Goal: Task Accomplishment & Management: Manage account settings

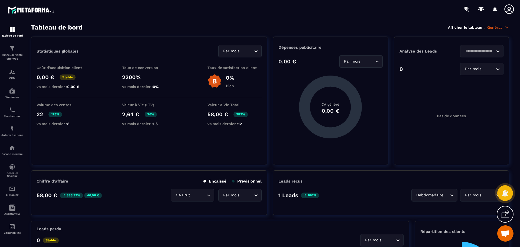
click at [16, 55] on p "Tunnel de vente Site web" at bounding box center [12, 57] width 22 height 8
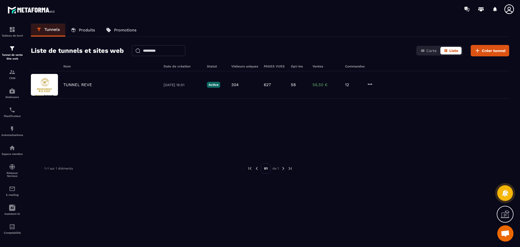
click at [82, 31] on p "Produits" at bounding box center [87, 30] width 16 height 5
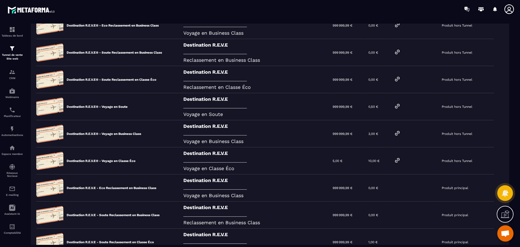
scroll to position [68, 0]
click at [359, 159] on div "5,00 €" at bounding box center [347, 160] width 36 height 27
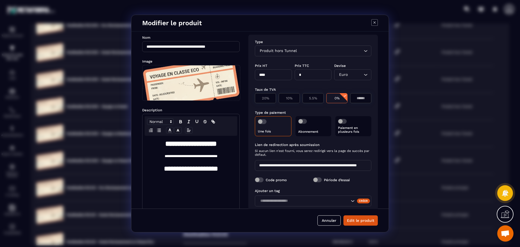
scroll to position [0, 0]
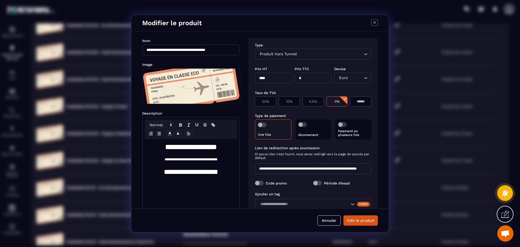
click at [277, 77] on input "****" at bounding box center [273, 78] width 37 height 11
click at [276, 77] on input "****" at bounding box center [273, 78] width 37 height 11
type input "*********"
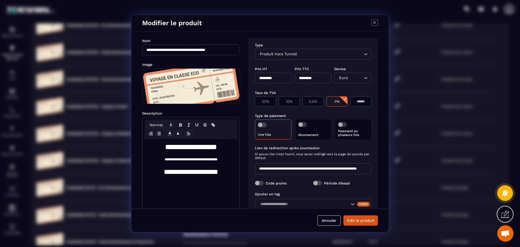
click at [361, 217] on button "Edit le produit" at bounding box center [361, 220] width 34 height 10
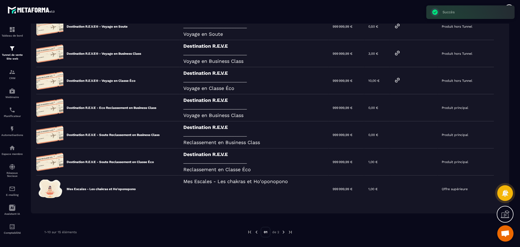
scroll to position [154, 0]
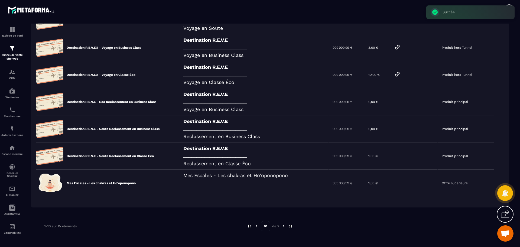
click at [283, 226] on img at bounding box center [283, 226] width 5 height 5
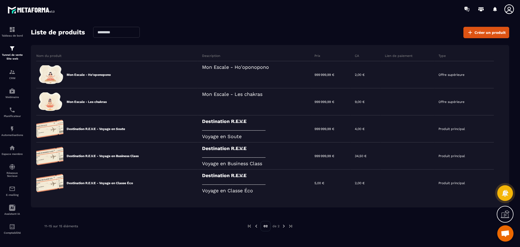
scroll to position [18, 0]
click at [476, 187] on div "Produit principal" at bounding box center [465, 183] width 60 height 27
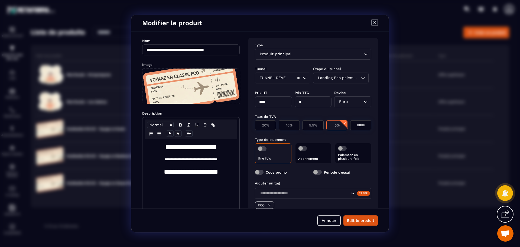
drag, startPoint x: 276, startPoint y: 102, endPoint x: 240, endPoint y: 104, distance: 36.1
click at [239, 103] on div "**********" at bounding box center [259, 119] width 257 height 177
type input "*********"
click at [356, 220] on button "Edit le produit" at bounding box center [361, 220] width 34 height 10
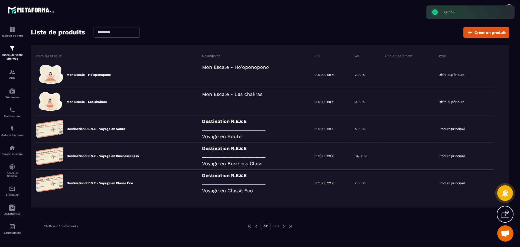
click at [0, 0] on img at bounding box center [0, 0] width 0 height 0
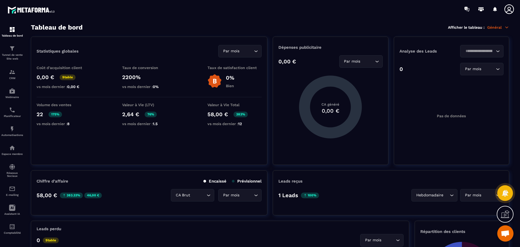
click at [5, 59] on p "Tunnel de vente Site web" at bounding box center [12, 57] width 22 height 8
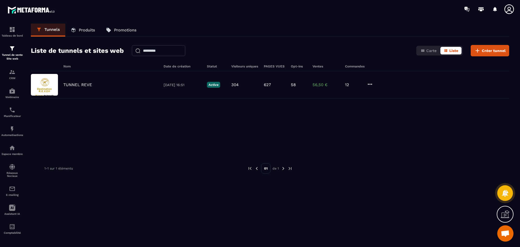
click at [84, 29] on p "Produits" at bounding box center [87, 30] width 16 height 5
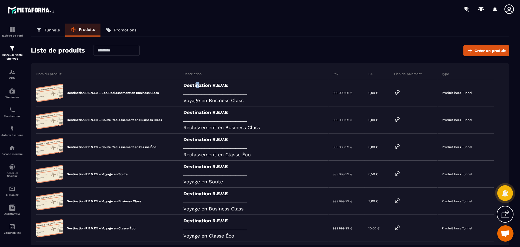
click at [189, 85] on div "Destination R.E.V.E _______________________________________ Voyage en Business …" at bounding box center [253, 92] width 149 height 27
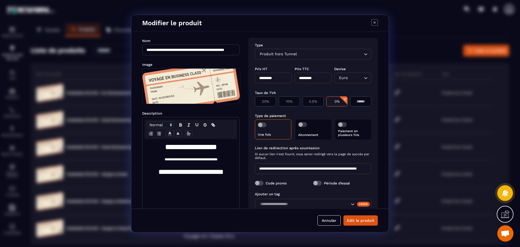
click at [330, 227] on div "Annuler Edit le produit" at bounding box center [259, 221] width 257 height 24
click at [332, 221] on button "Annuler" at bounding box center [329, 220] width 23 height 10
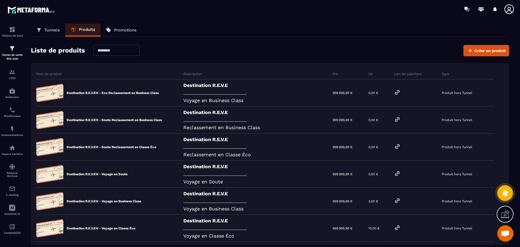
click at [401, 92] on icon at bounding box center [397, 92] width 7 height 7
click at [511, 8] on icon at bounding box center [509, 9] width 11 height 11
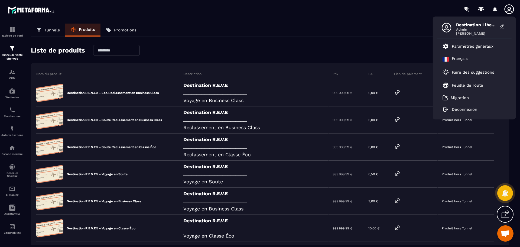
click at [481, 48] on p "Paramètres généraux" at bounding box center [473, 46] width 42 height 5
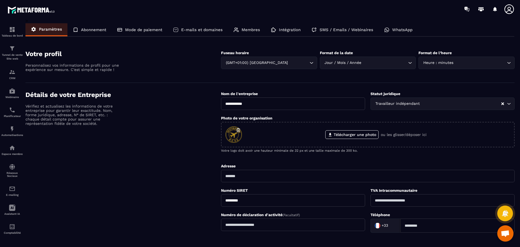
click at [293, 31] on p "Intégration" at bounding box center [290, 29] width 22 height 5
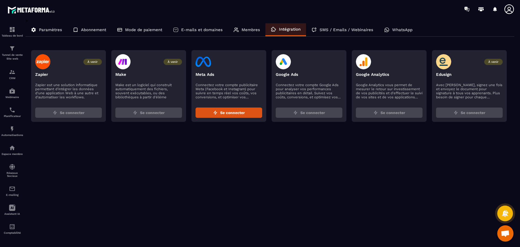
click at [252, 27] on p "Membres" at bounding box center [251, 29] width 18 height 5
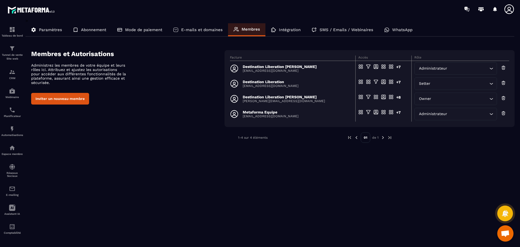
click at [206, 27] on p "E-mails et domaines" at bounding box center [201, 29] width 41 height 5
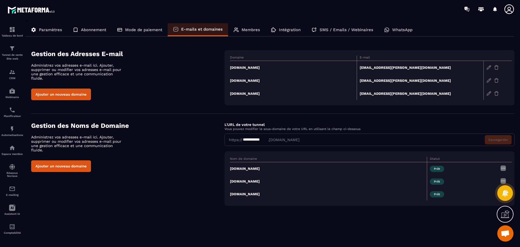
click at [142, 26] on div "Mode de paiement" at bounding box center [140, 29] width 56 height 13
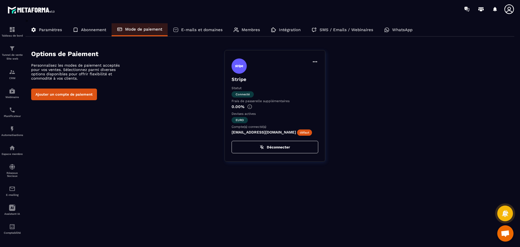
click at [281, 133] on p "[EMAIL_ADDRESS][DOMAIN_NAME] défaut" at bounding box center [275, 132] width 87 height 5
click at [315, 60] on icon at bounding box center [315, 62] width 7 height 7
click at [352, 77] on div "Définir par défaut Stripe Statut Connecté Frais de passerelle supplémentaires 0…" at bounding box center [370, 106] width 290 height 112
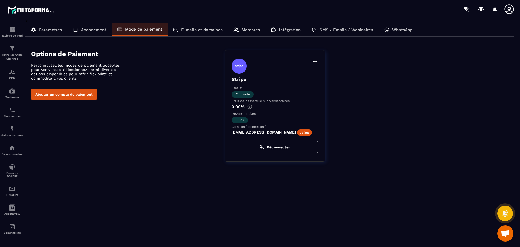
click at [88, 27] on p "Abonnement" at bounding box center [93, 29] width 25 height 5
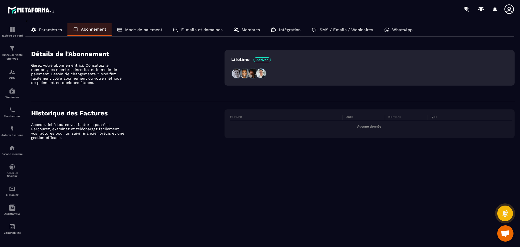
click at [56, 28] on p "Paramètres" at bounding box center [50, 29] width 23 height 5
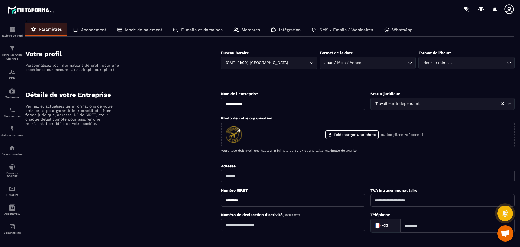
click at [287, 30] on p "Intégration" at bounding box center [290, 29] width 22 height 5
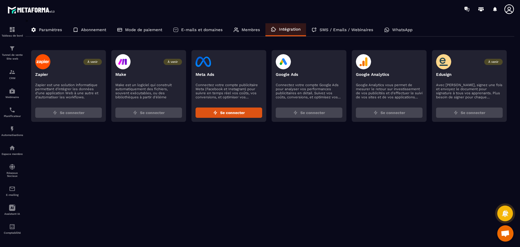
click at [252, 27] on p "Membres" at bounding box center [251, 29] width 18 height 5
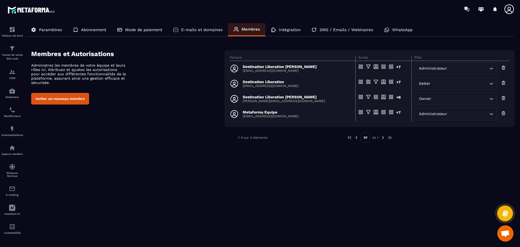
click at [31, 10] on img at bounding box center [32, 10] width 49 height 10
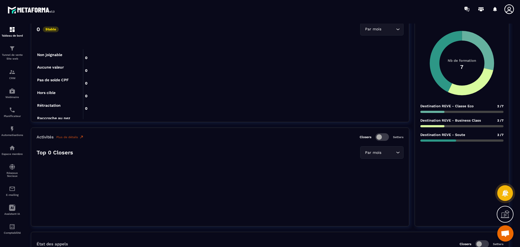
scroll to position [226, 0]
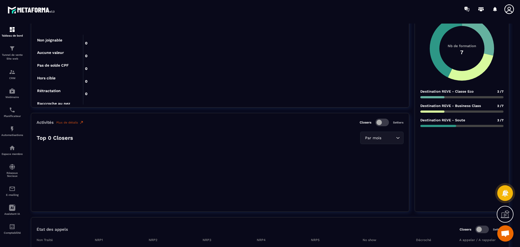
click at [16, 73] on div "CRM" at bounding box center [12, 74] width 22 height 11
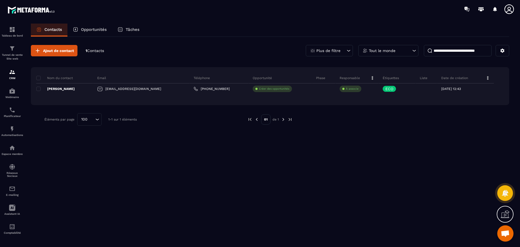
click at [104, 29] on p "Opportunités" at bounding box center [94, 29] width 26 height 5
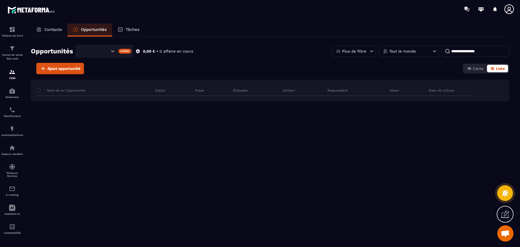
click at [124, 31] on div "Tâches" at bounding box center [128, 30] width 33 height 13
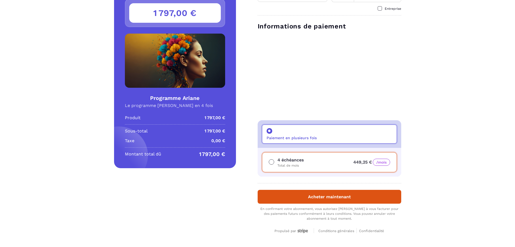
scroll to position [60, 0]
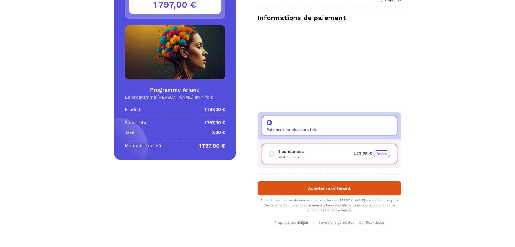
click at [303, 223] on icon at bounding box center [302, 223] width 13 height 4
